Goal: Navigation & Orientation: Find specific page/section

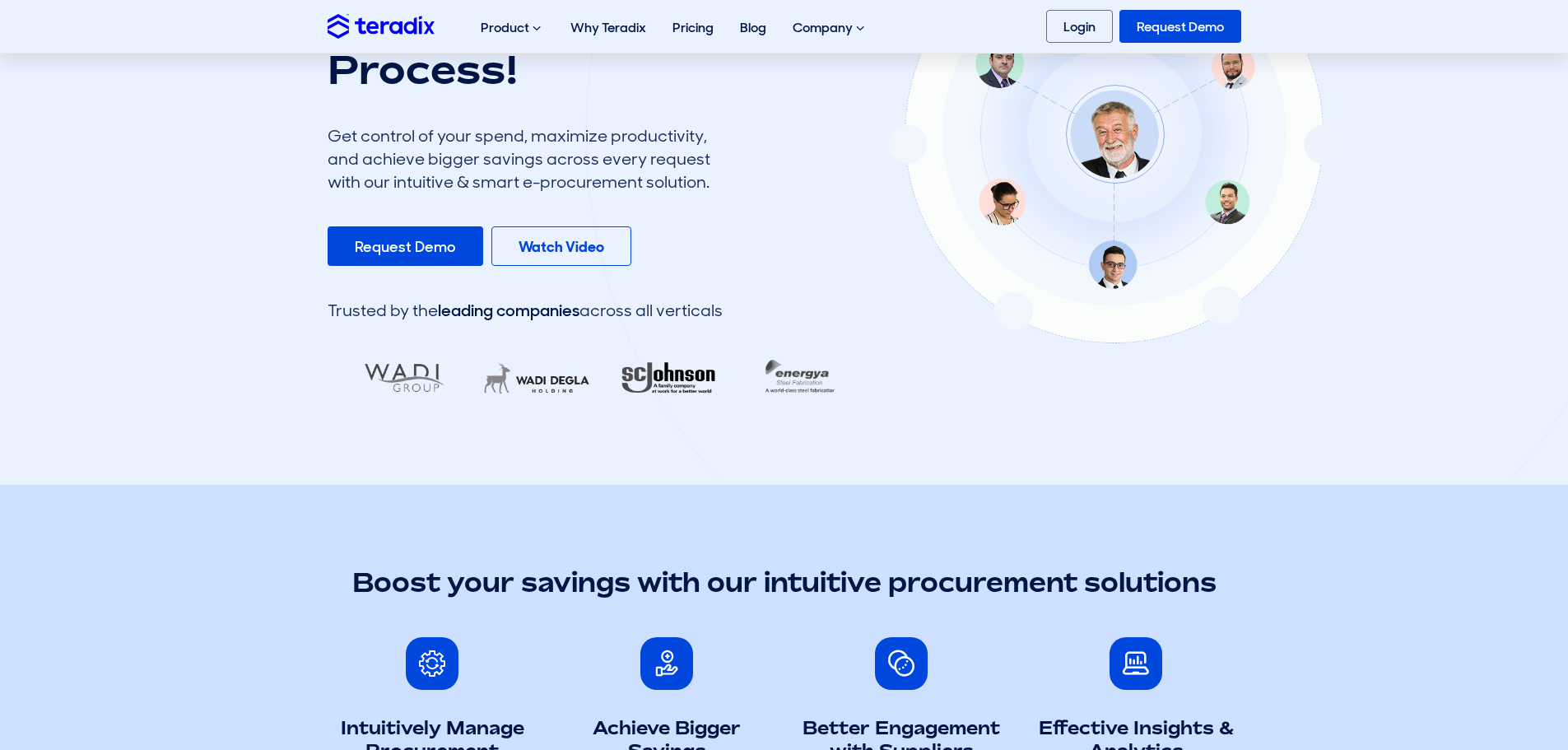
scroll to position [330, 0]
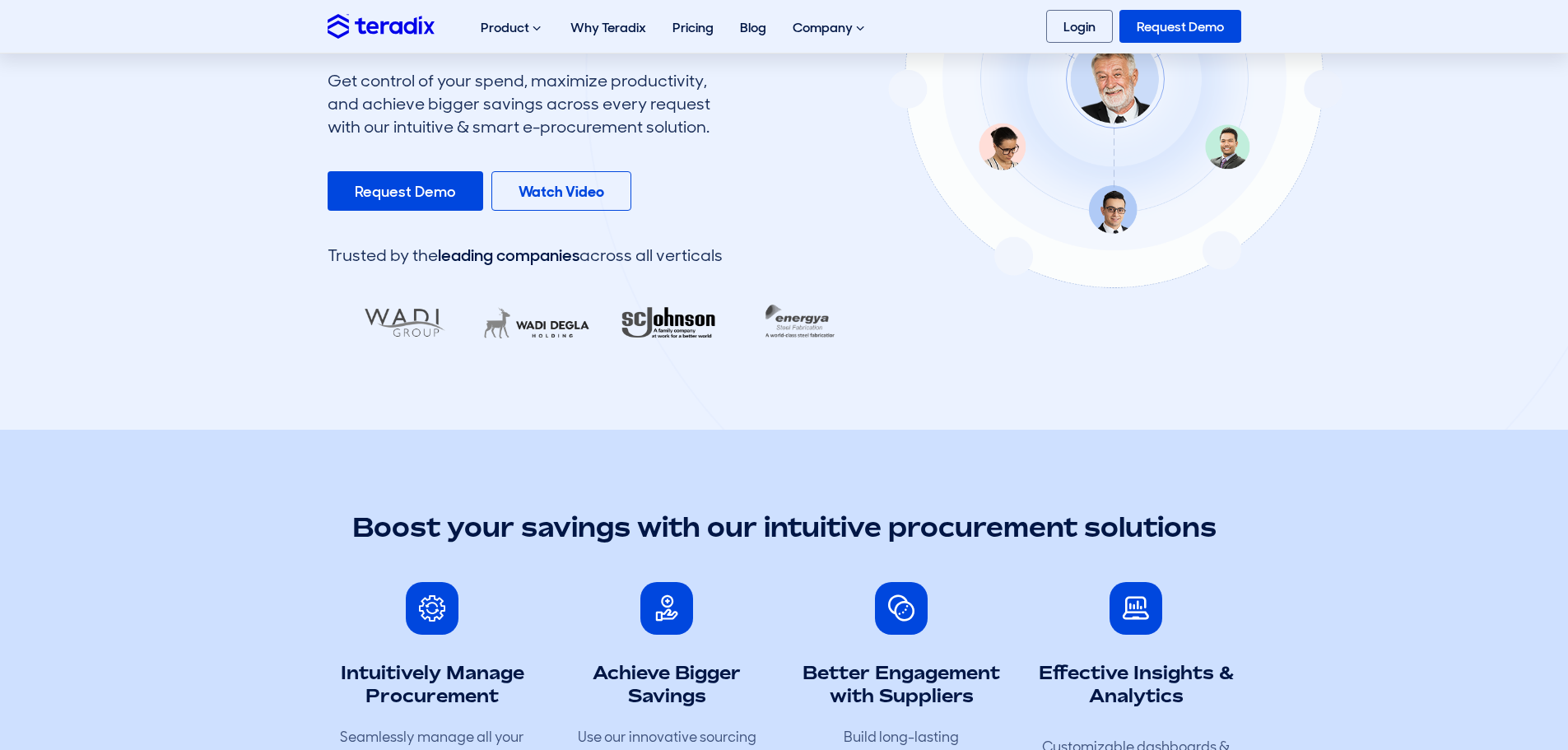
click at [754, 327] on div at bounding box center [589, 321] width 516 height 57
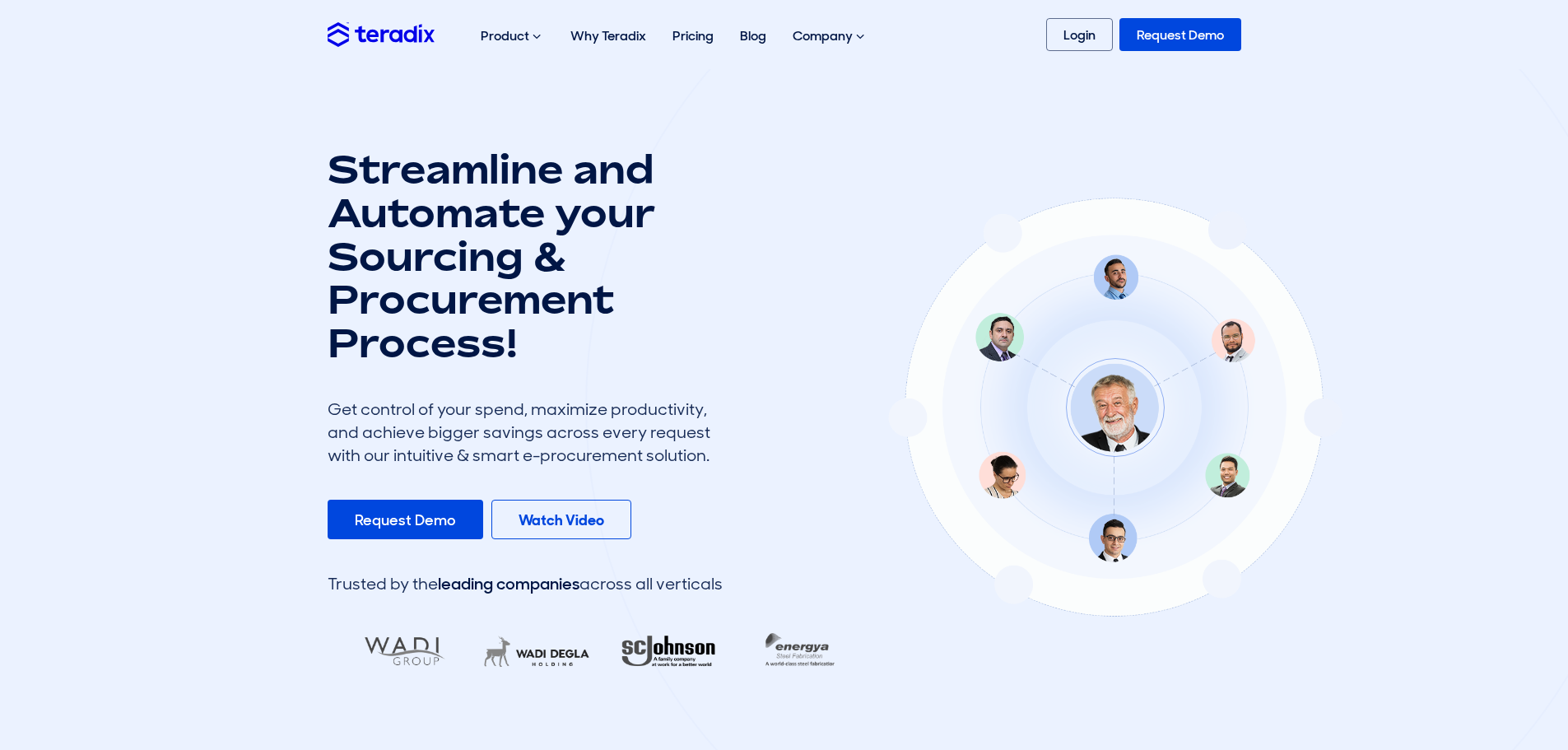
scroll to position [0, 0]
click at [1120, 280] on div at bounding box center [1115, 406] width 1059 height 1048
drag, startPoint x: 1120, startPoint y: 280, endPoint x: 993, endPoint y: 342, distance: 141.3
click at [1075, 312] on div at bounding box center [1115, 406] width 1059 height 1048
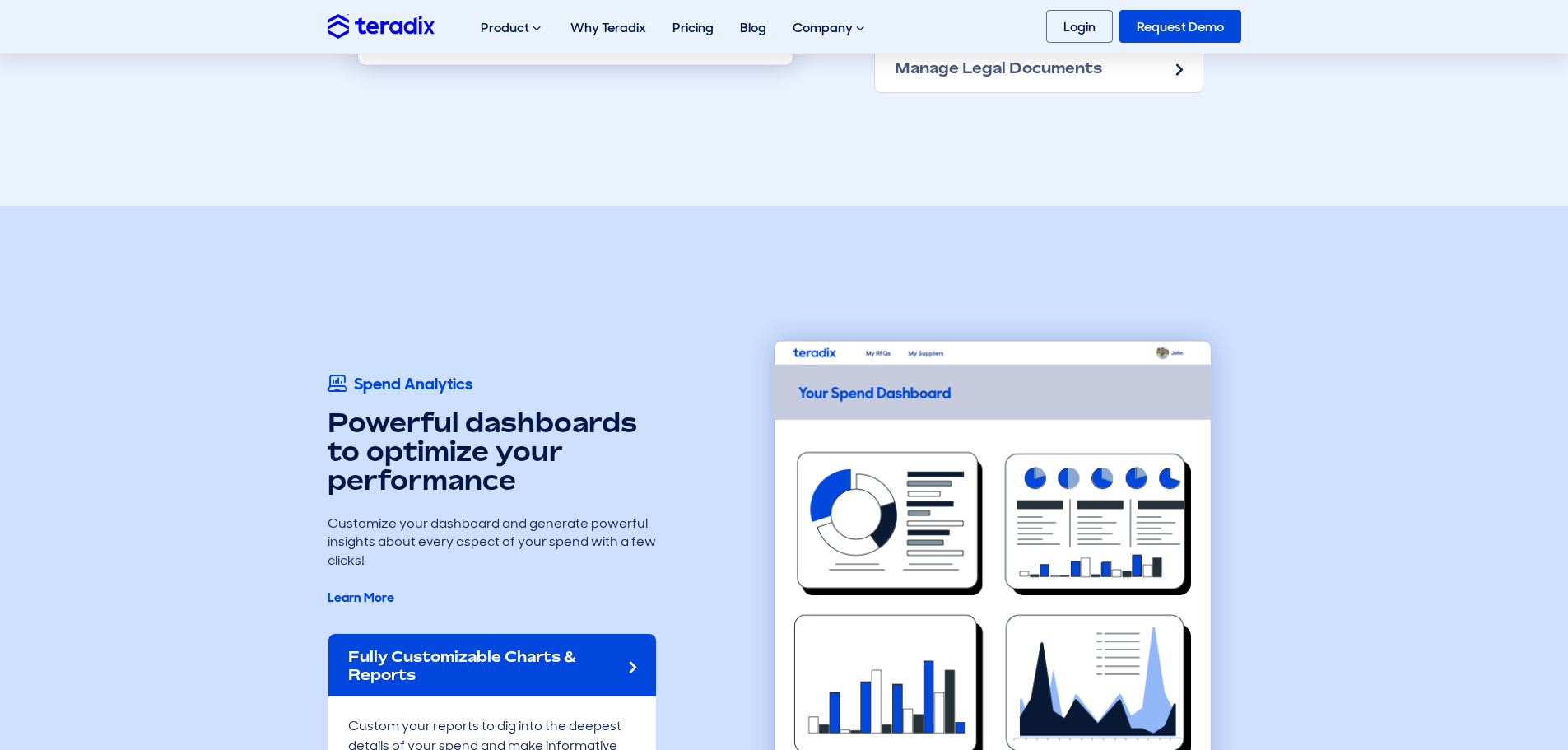
scroll to position [3457, 0]
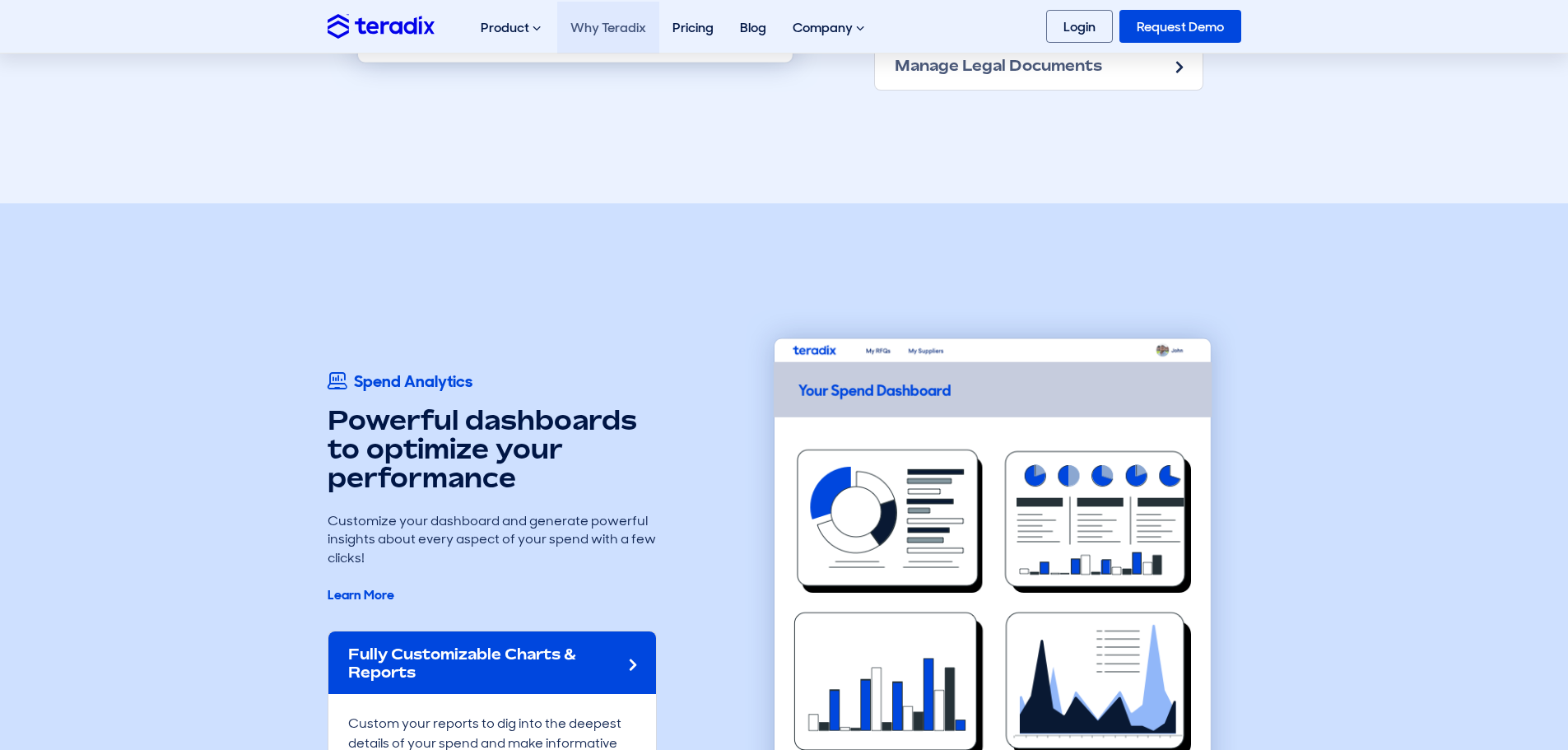
click at [657, 31] on link "Why Teradix" at bounding box center [608, 27] width 102 height 51
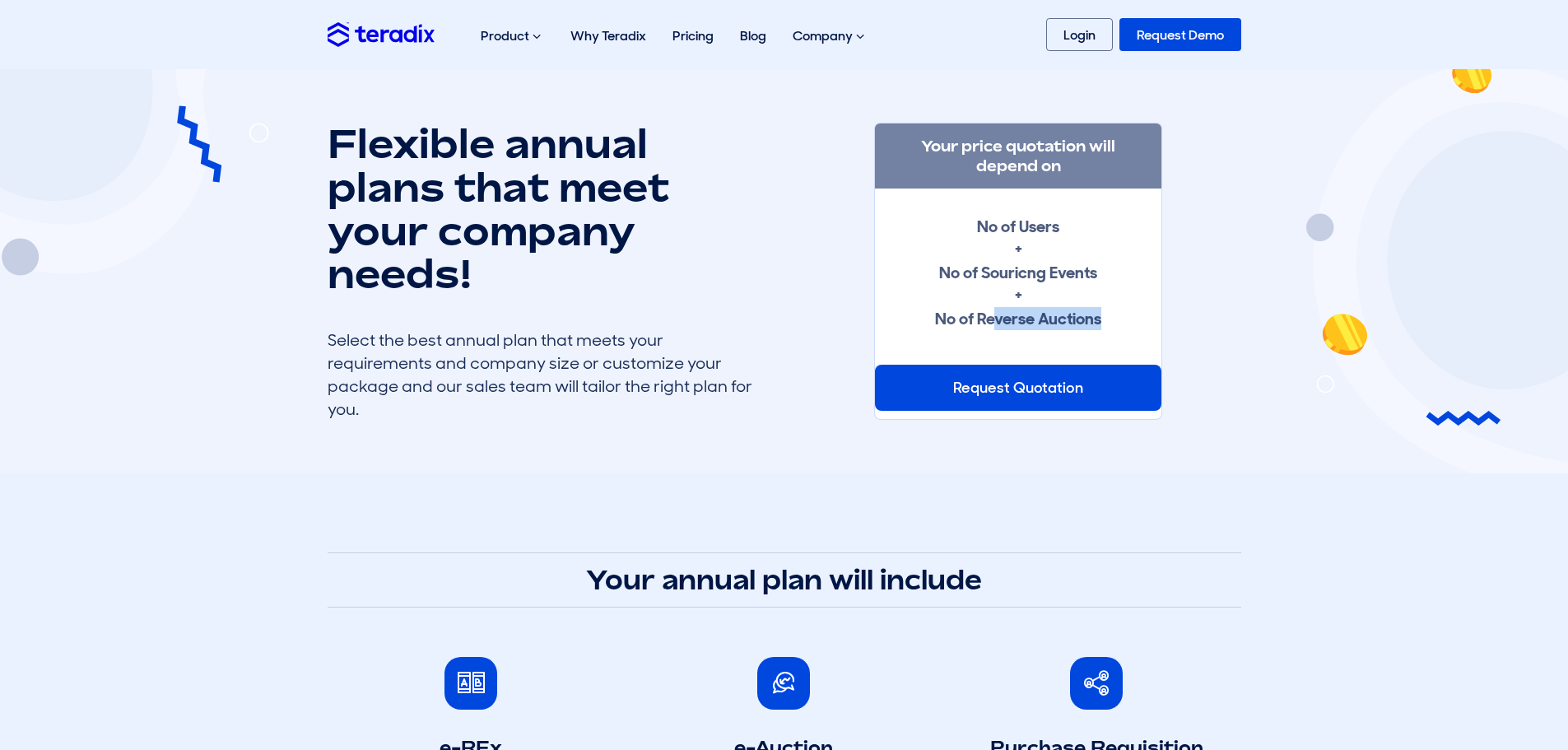
drag, startPoint x: 1103, startPoint y: 324, endPoint x: 996, endPoint y: 325, distance: 107.0
click at [996, 325] on div "No of Users + No of Souricng Events + No of Reverse Auctions" at bounding box center [1018, 272] width 233 height 115
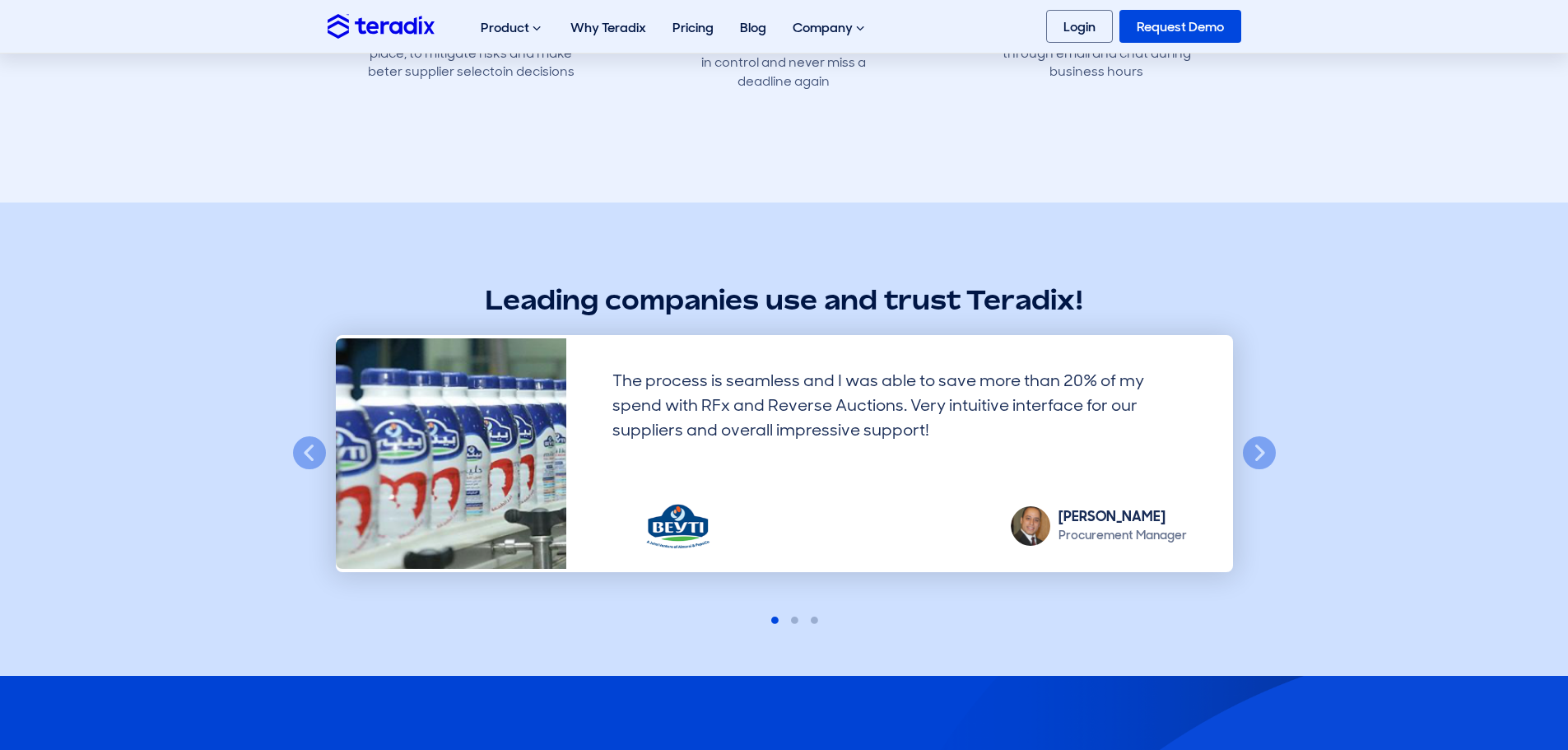
scroll to position [1070, 0]
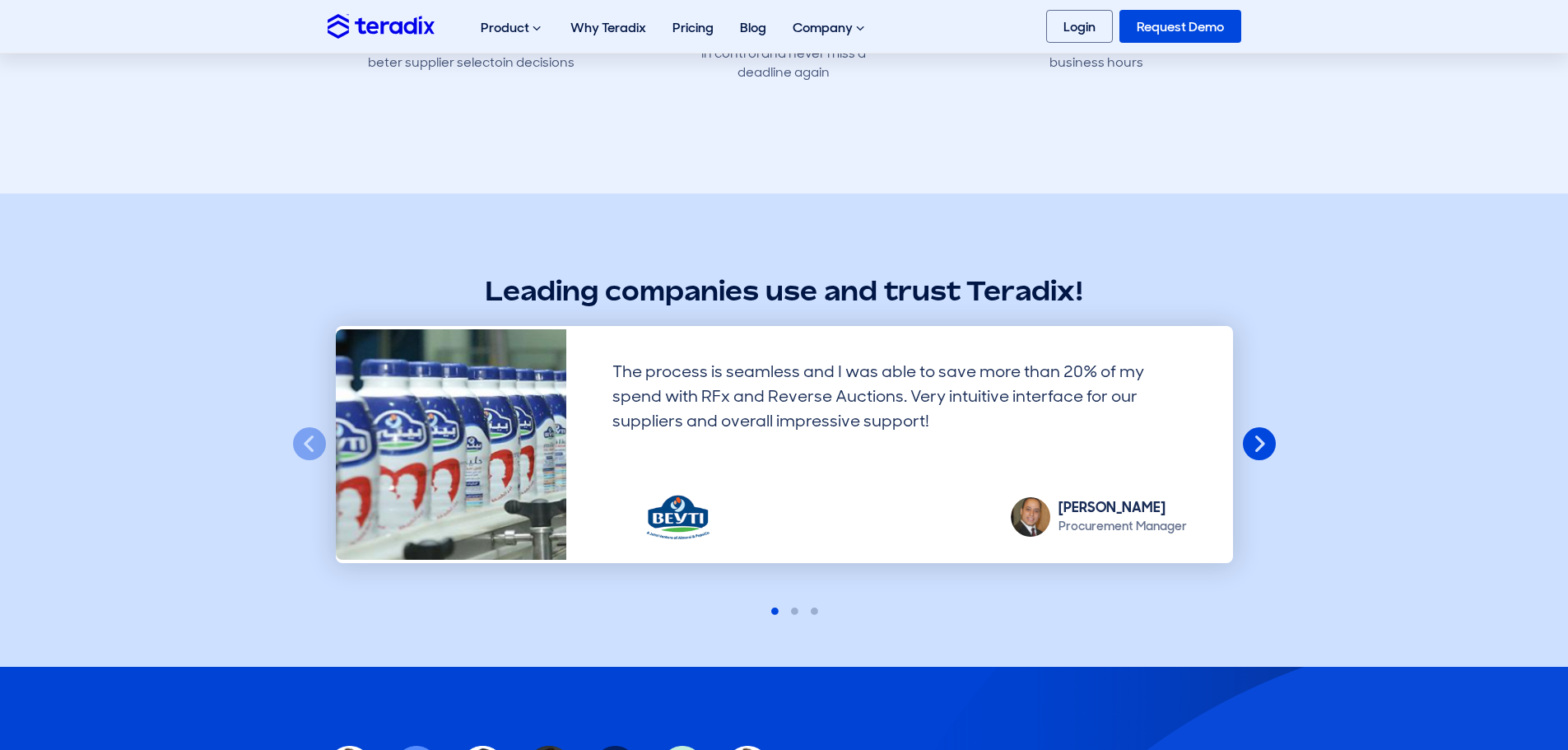
click at [1276, 439] on button "Next" at bounding box center [1259, 445] width 36 height 36
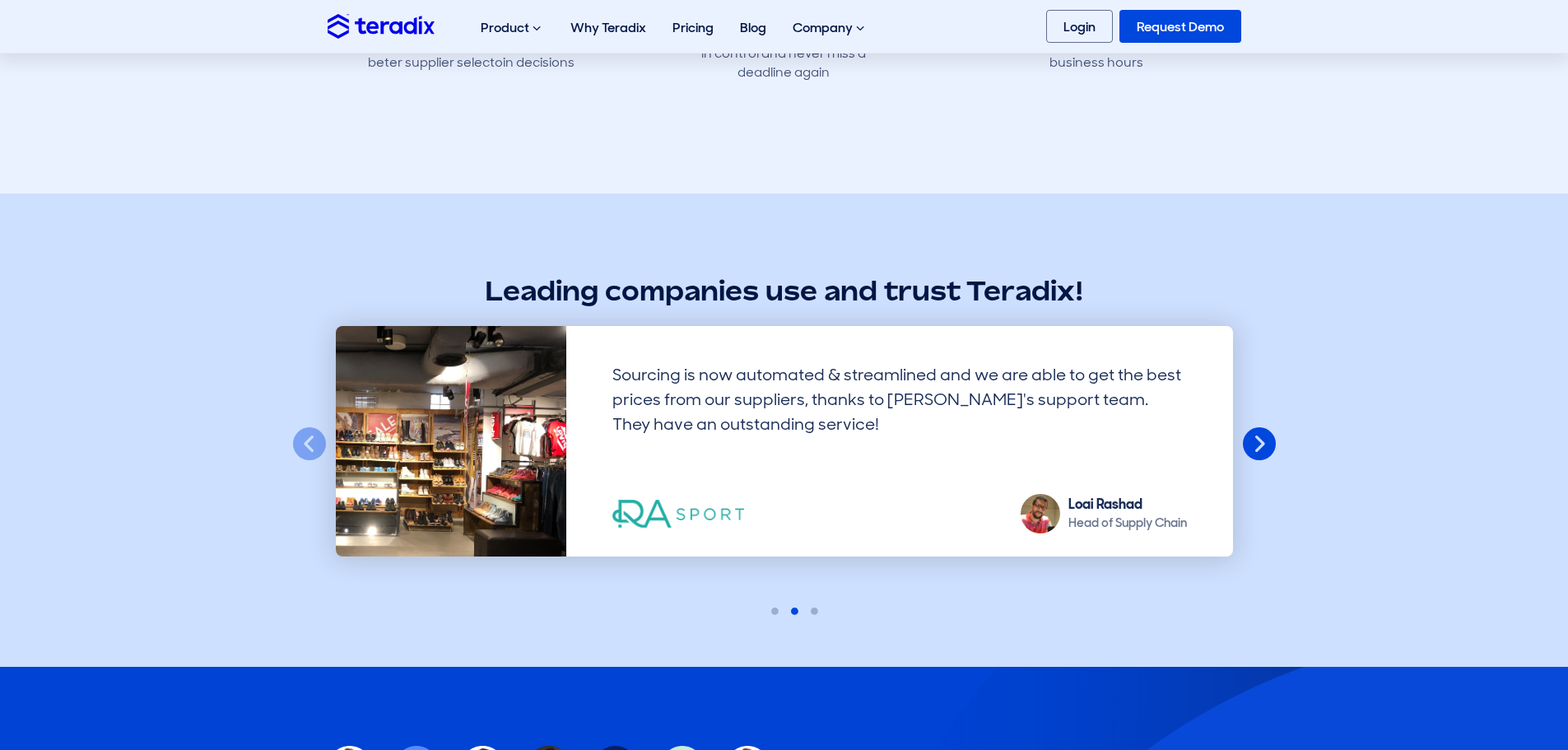
click at [1276, 438] on button "Next" at bounding box center [1259, 445] width 36 height 36
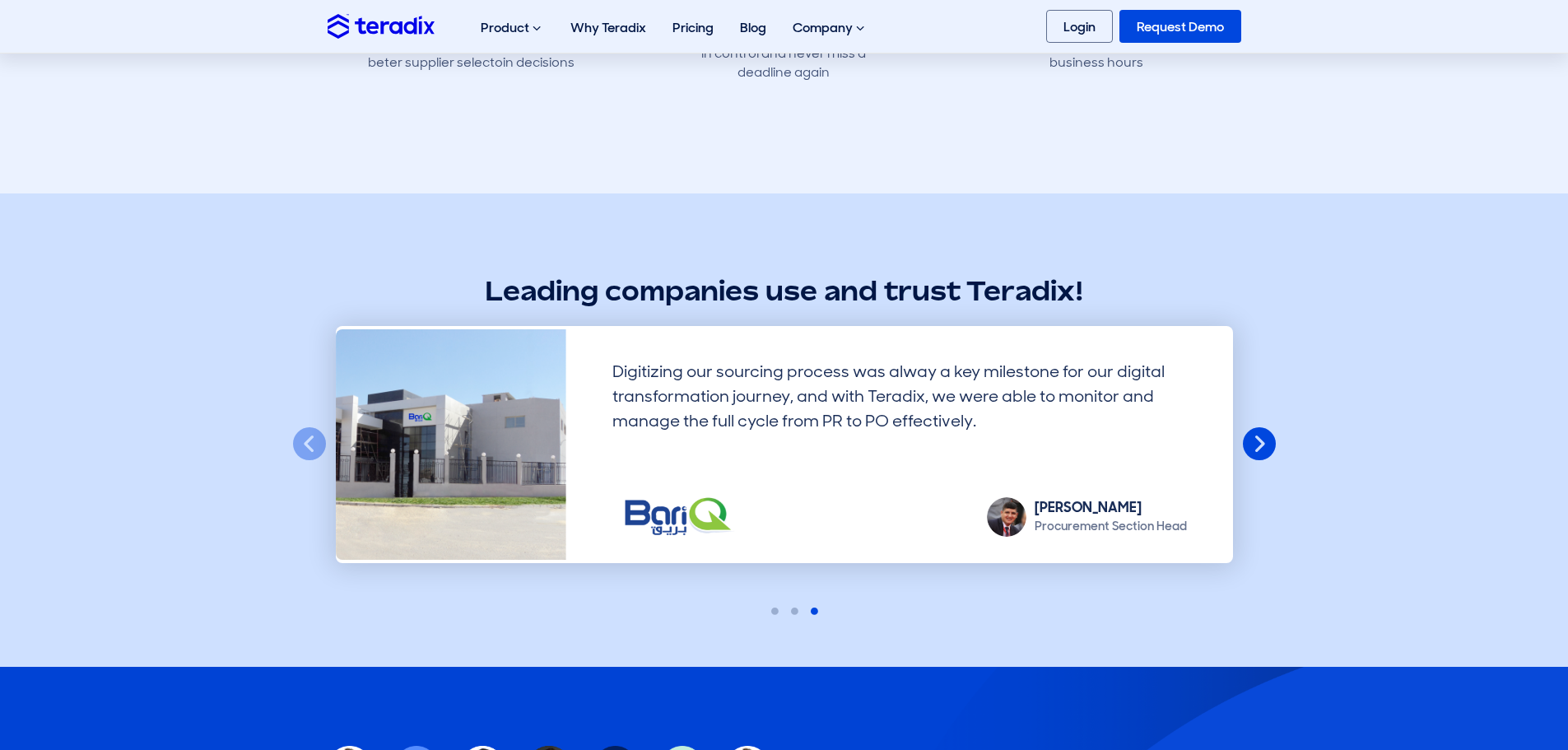
click at [1276, 438] on button "Next" at bounding box center [1259, 445] width 36 height 36
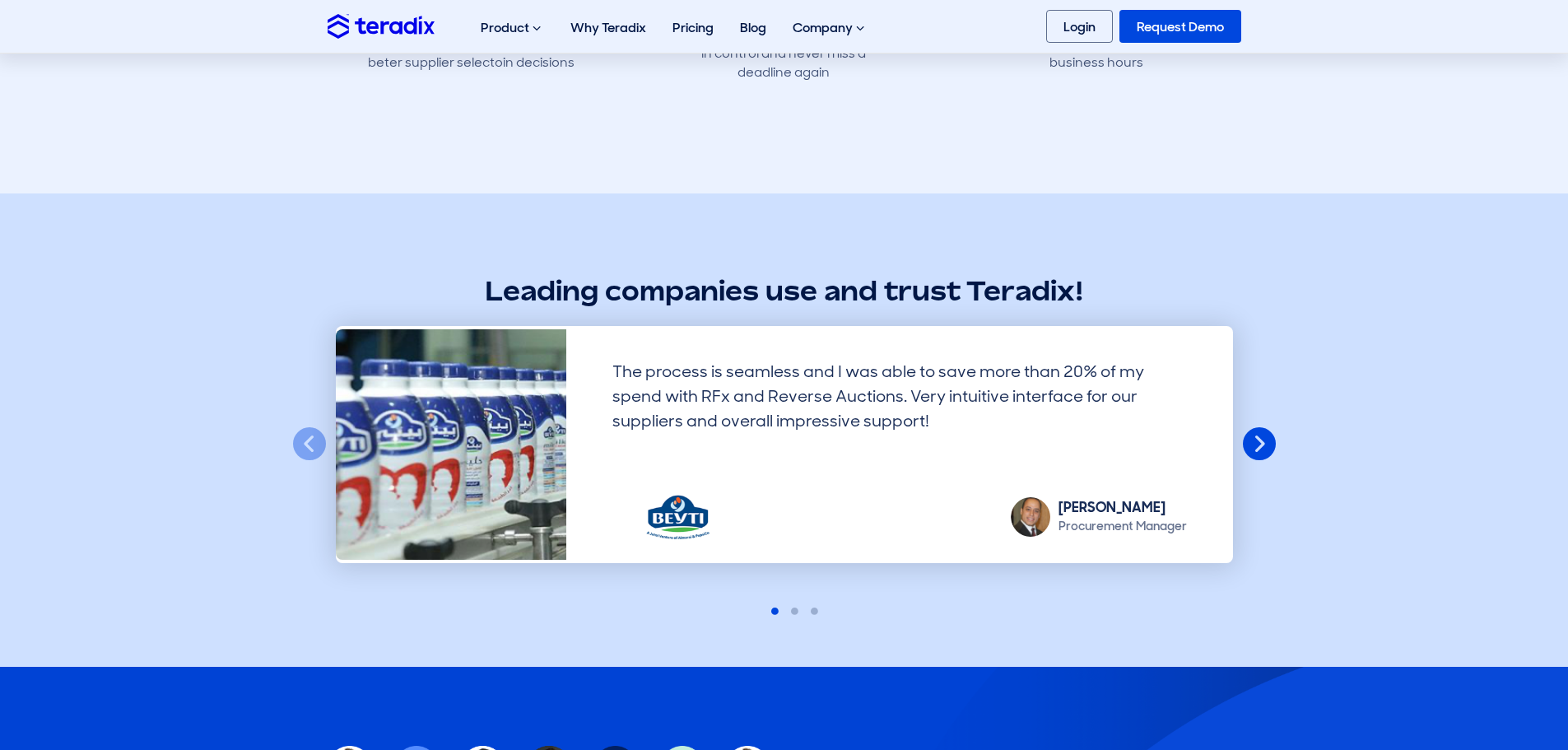
click at [1276, 438] on button "Next" at bounding box center [1259, 445] width 36 height 36
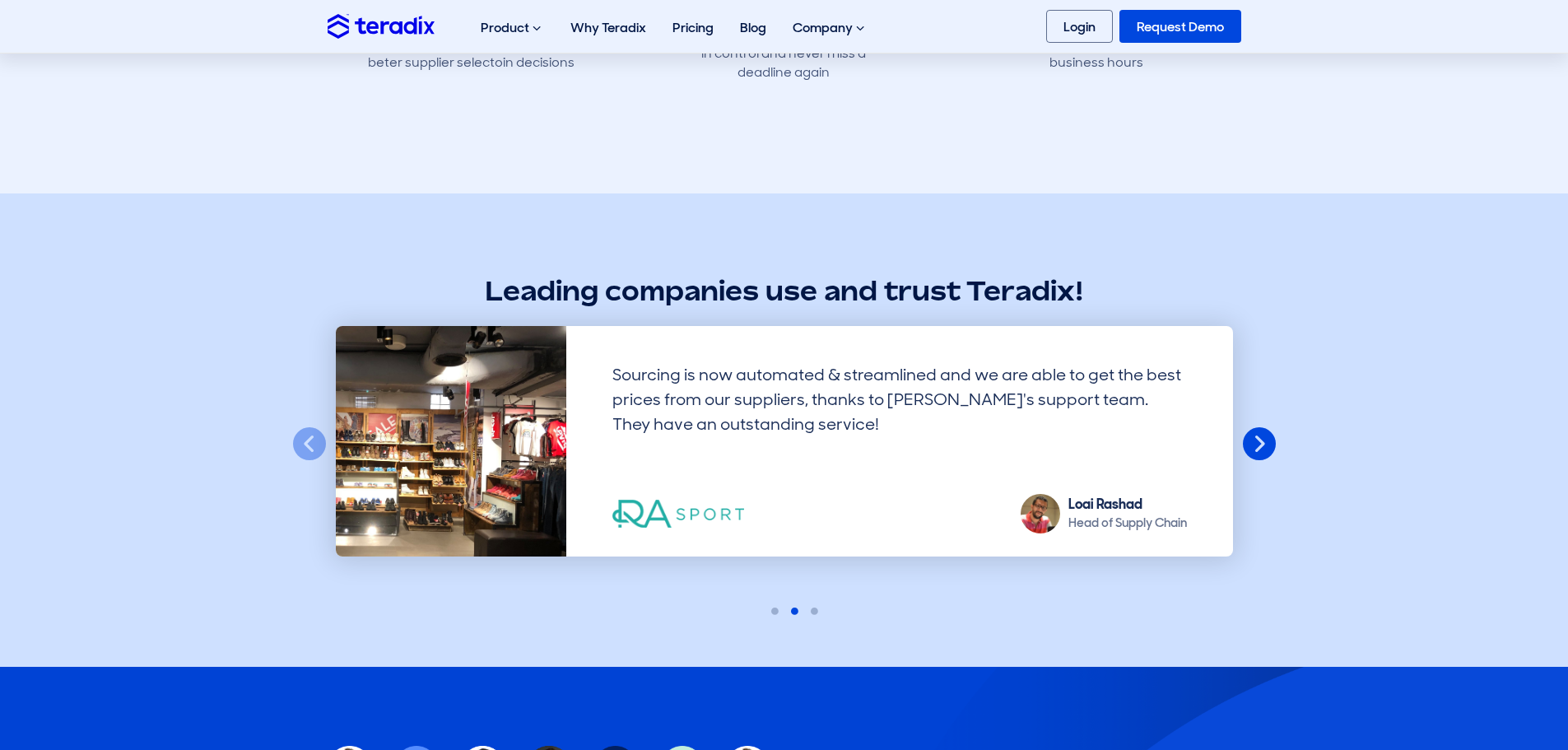
click at [1276, 438] on button "Next" at bounding box center [1259, 445] width 36 height 36
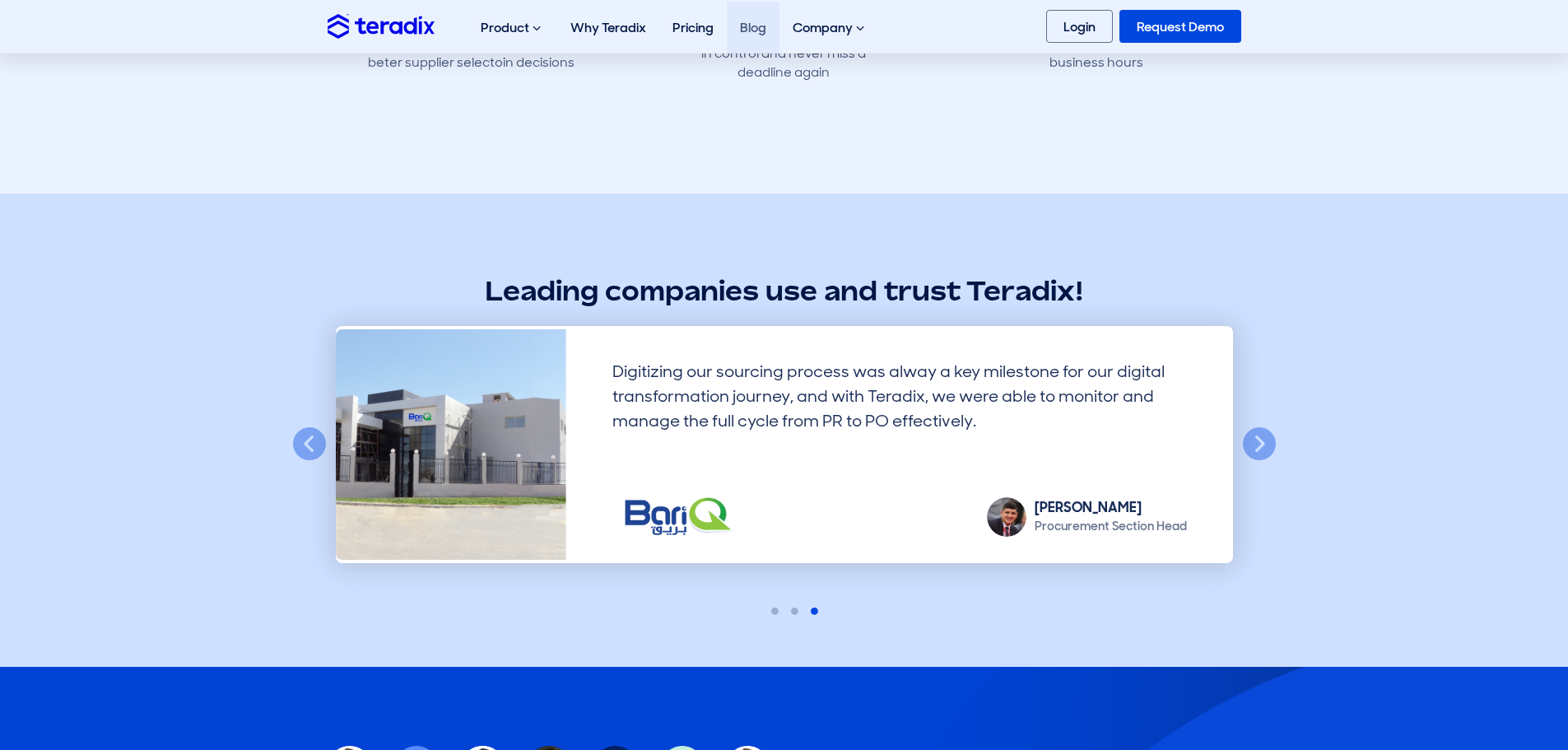
click at [750, 23] on link "Blog" at bounding box center [753, 27] width 52 height 51
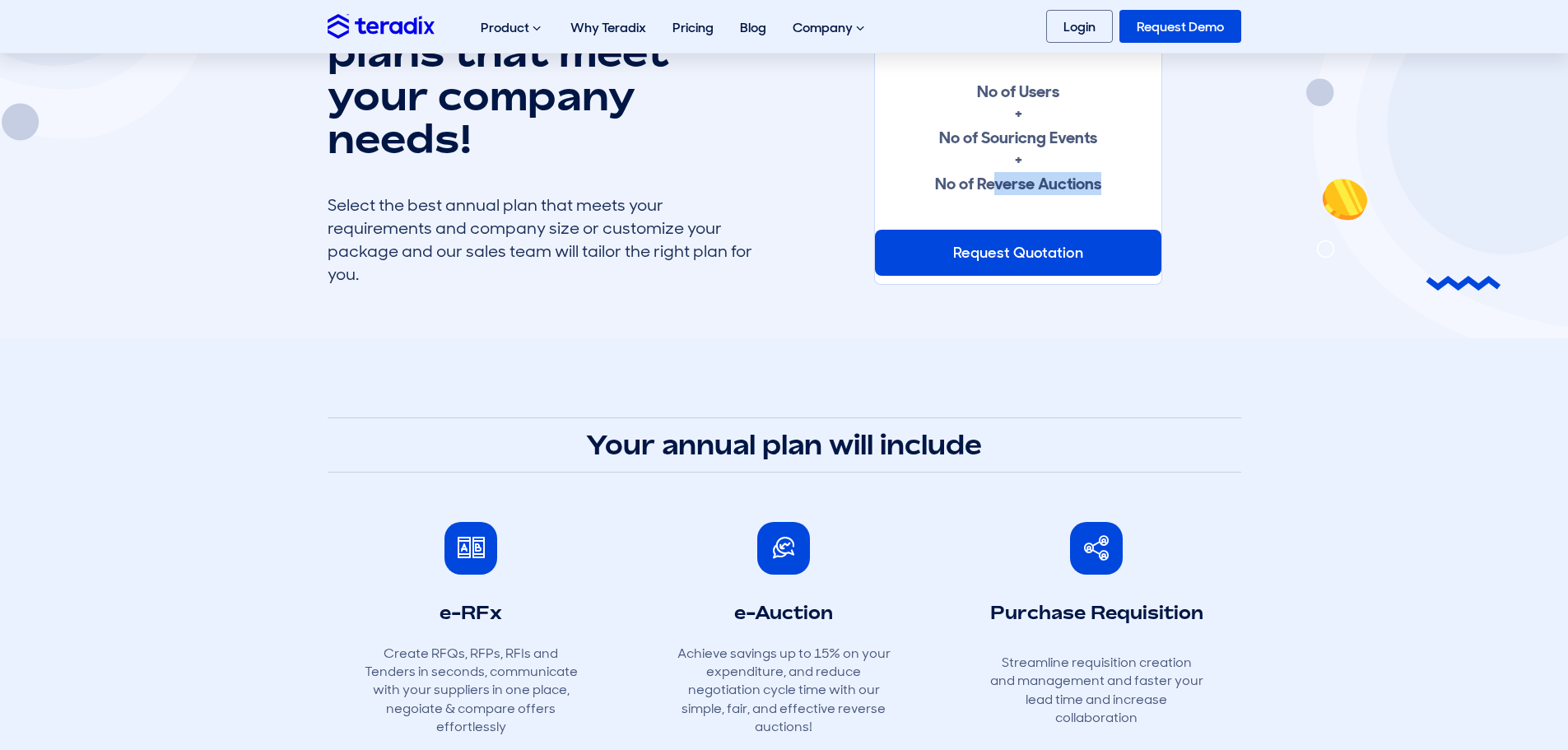
scroll to position [0, 0]
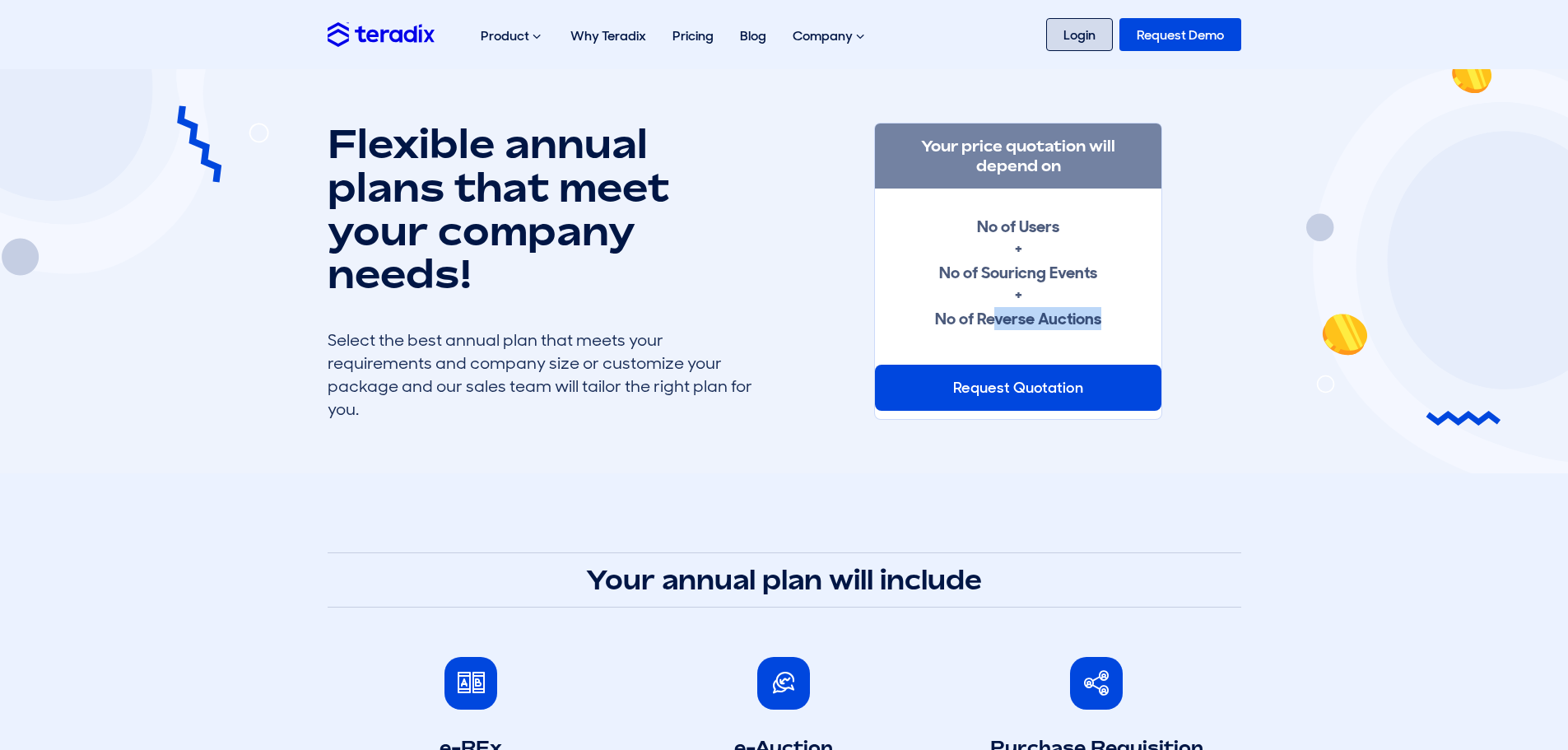
click at [1087, 29] on link "Login" at bounding box center [1080, 34] width 67 height 33
